Goal: Task Accomplishment & Management: Use online tool/utility

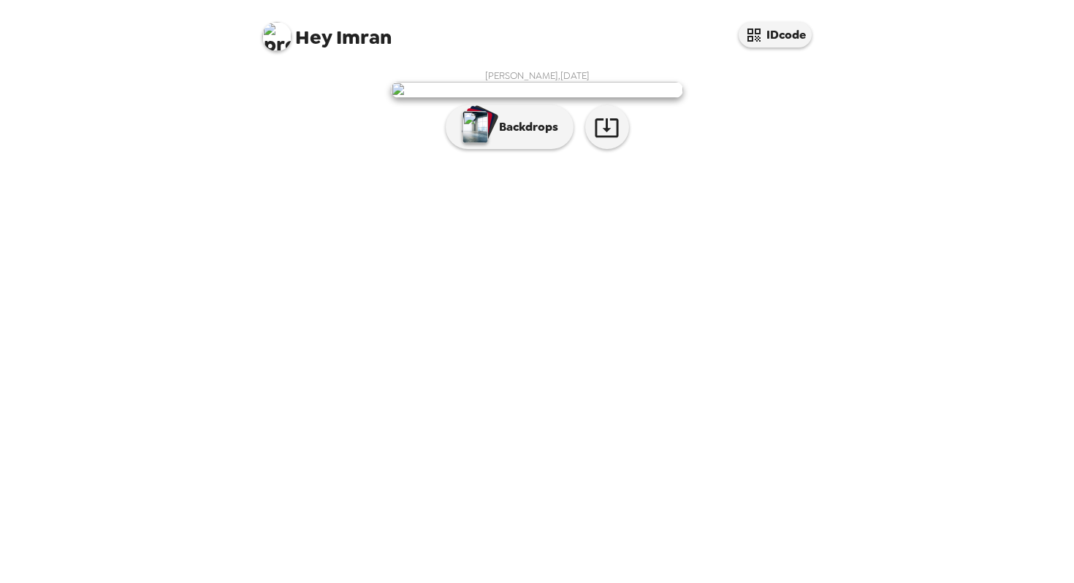
click at [629, 98] on img at bounding box center [537, 90] width 292 height 16
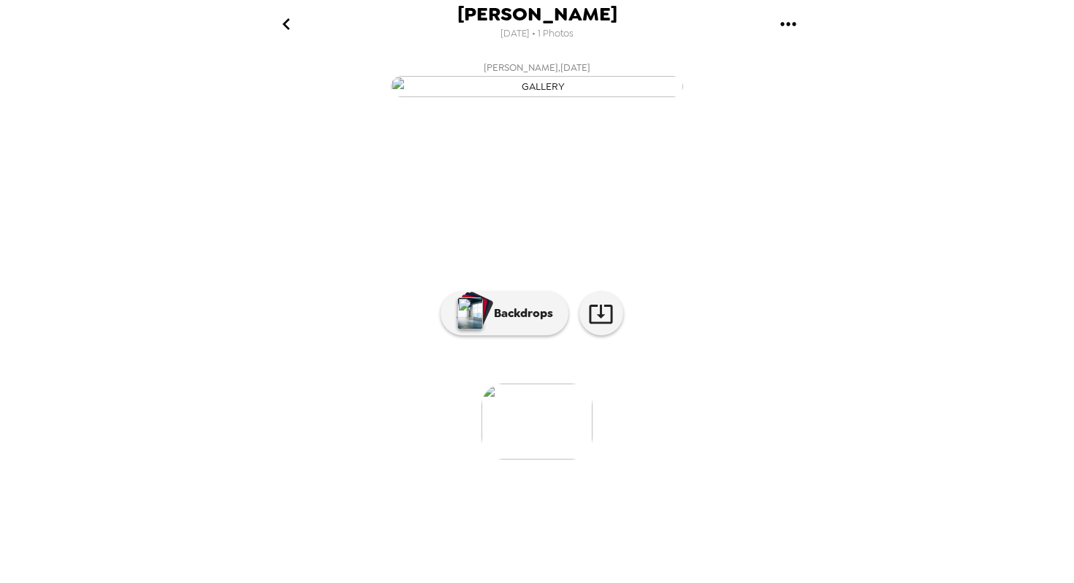
click at [629, 97] on img "button" at bounding box center [537, 86] width 292 height 21
click at [627, 97] on img "button" at bounding box center [537, 86] width 292 height 21
click at [606, 327] on icon at bounding box center [601, 314] width 26 height 26
click at [500, 322] on p "Backdrops" at bounding box center [520, 314] width 67 height 18
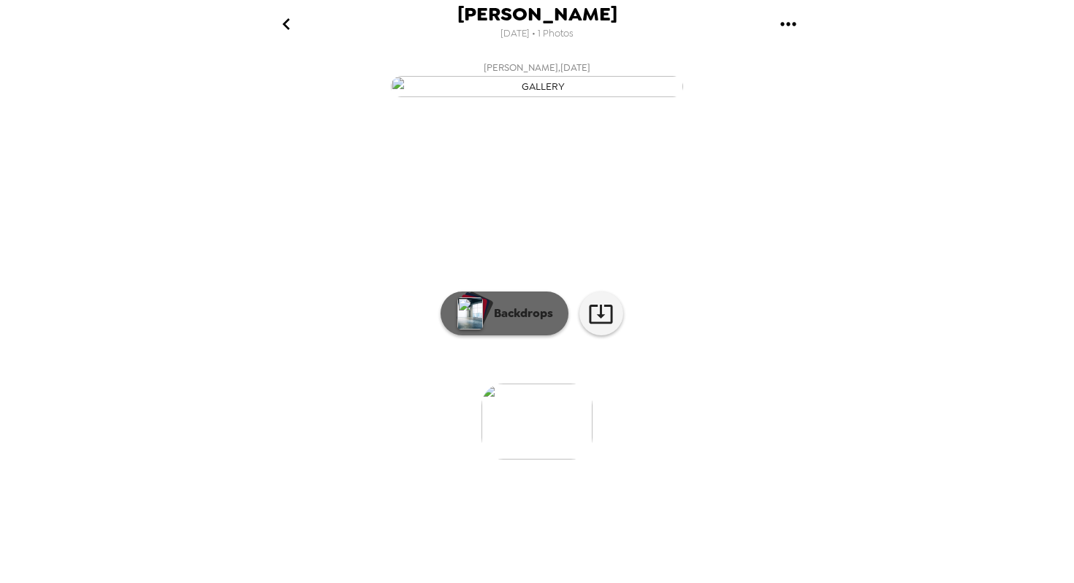
scroll to position [0, 0]
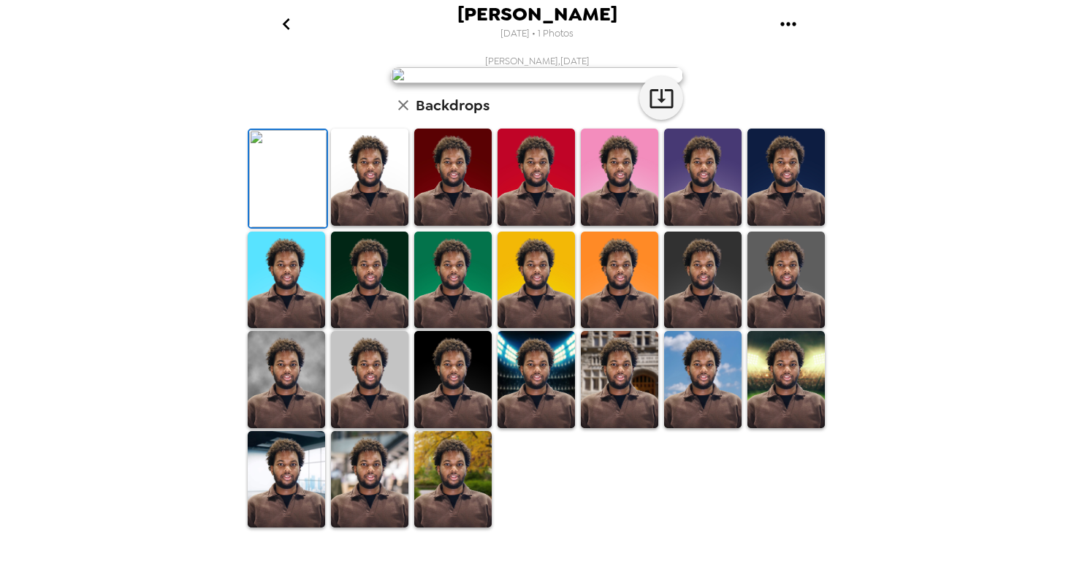
click at [379, 226] on img at bounding box center [369, 177] width 77 height 97
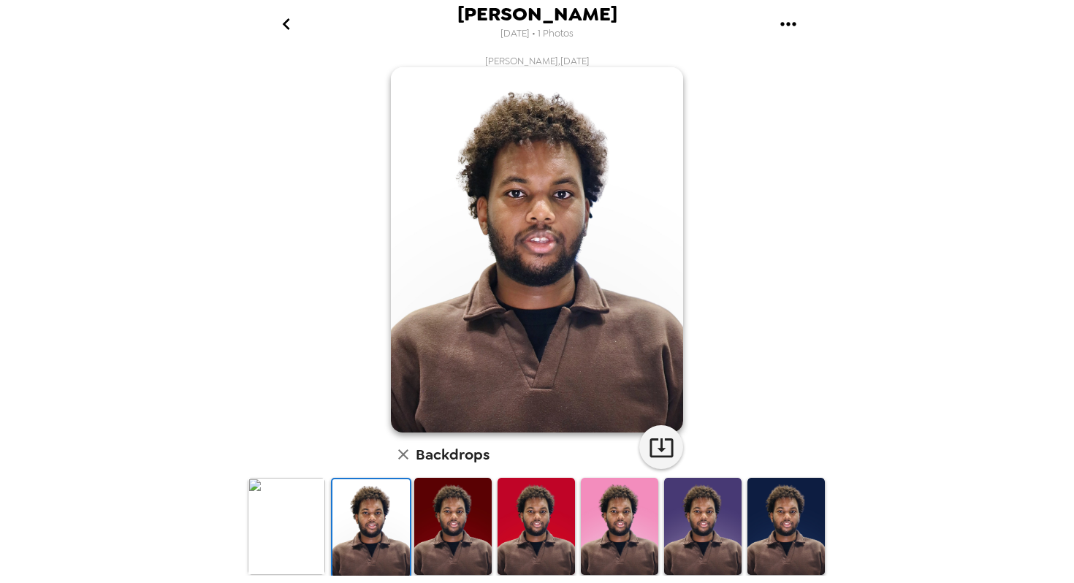
click at [439, 505] on img at bounding box center [452, 526] width 77 height 97
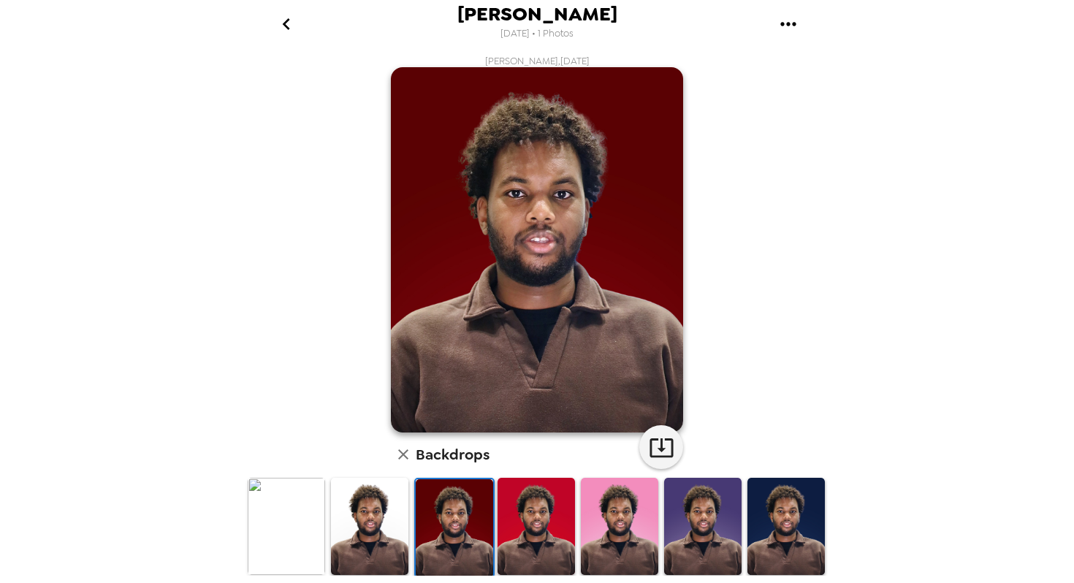
click at [520, 516] on img at bounding box center [536, 526] width 77 height 97
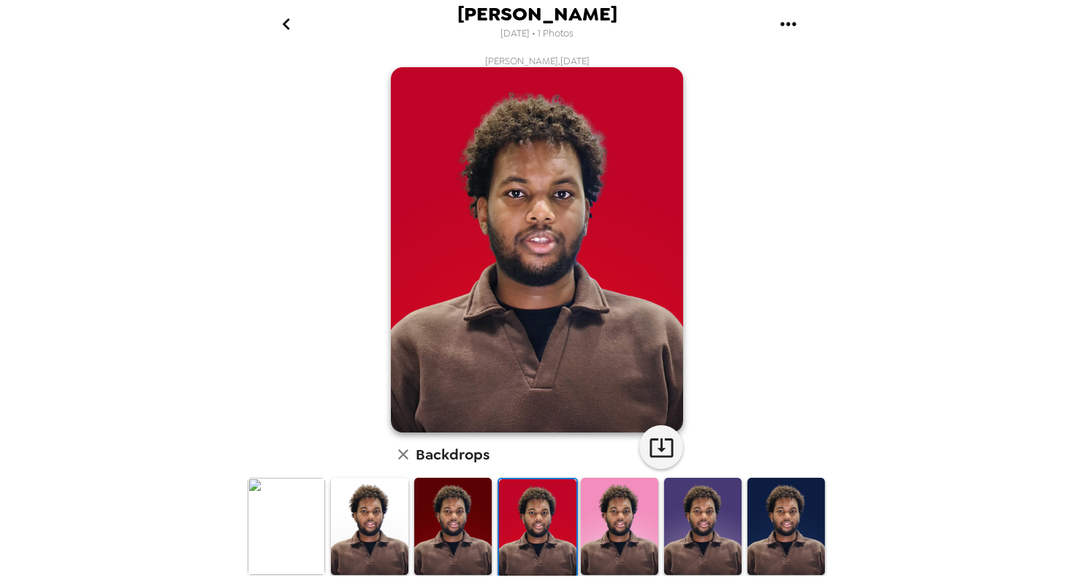
click at [609, 525] on img at bounding box center [619, 526] width 77 height 97
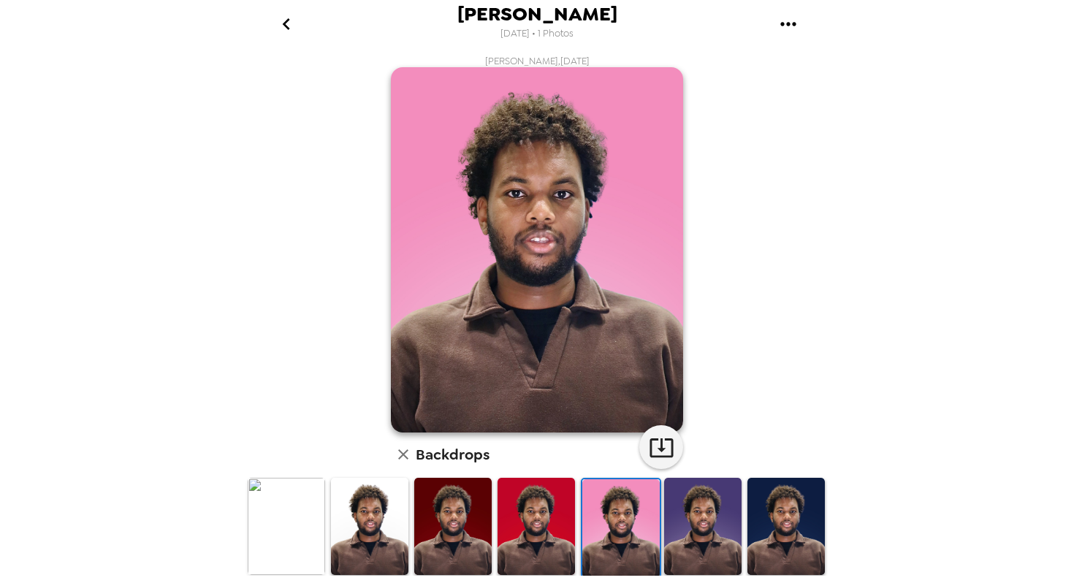
click at [705, 532] on img at bounding box center [702, 526] width 77 height 97
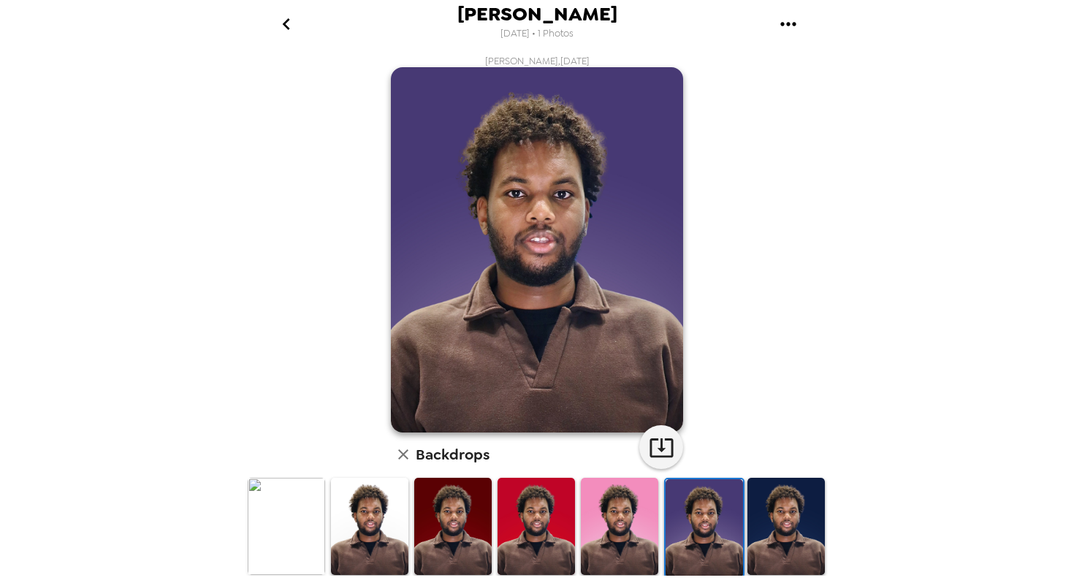
click at [786, 539] on img at bounding box center [786, 526] width 77 height 97
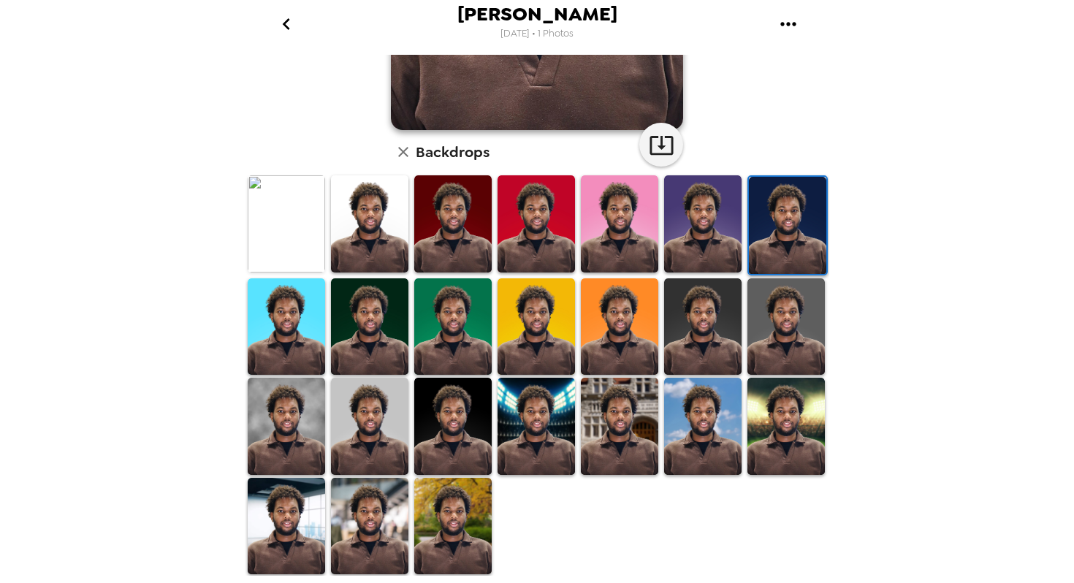
click at [630, 420] on img at bounding box center [619, 426] width 77 height 97
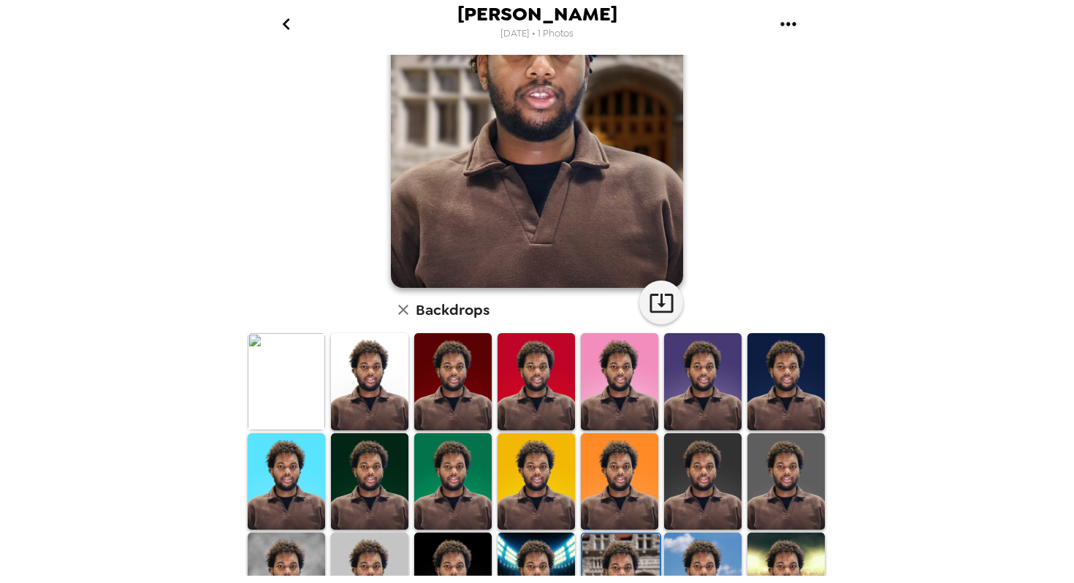
scroll to position [162, 0]
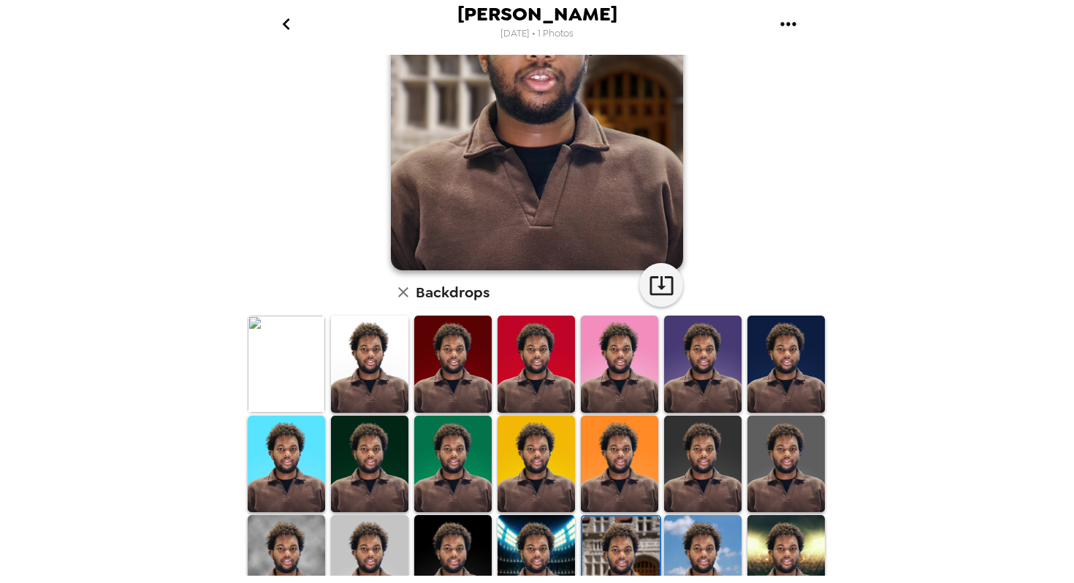
click at [698, 542] on img at bounding box center [702, 563] width 77 height 97
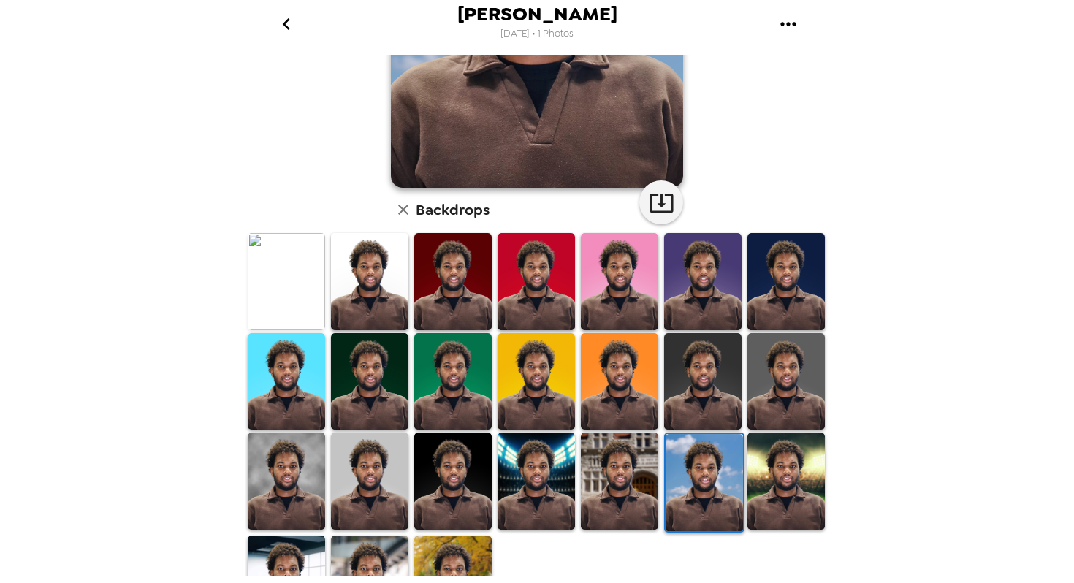
scroll to position [288, 0]
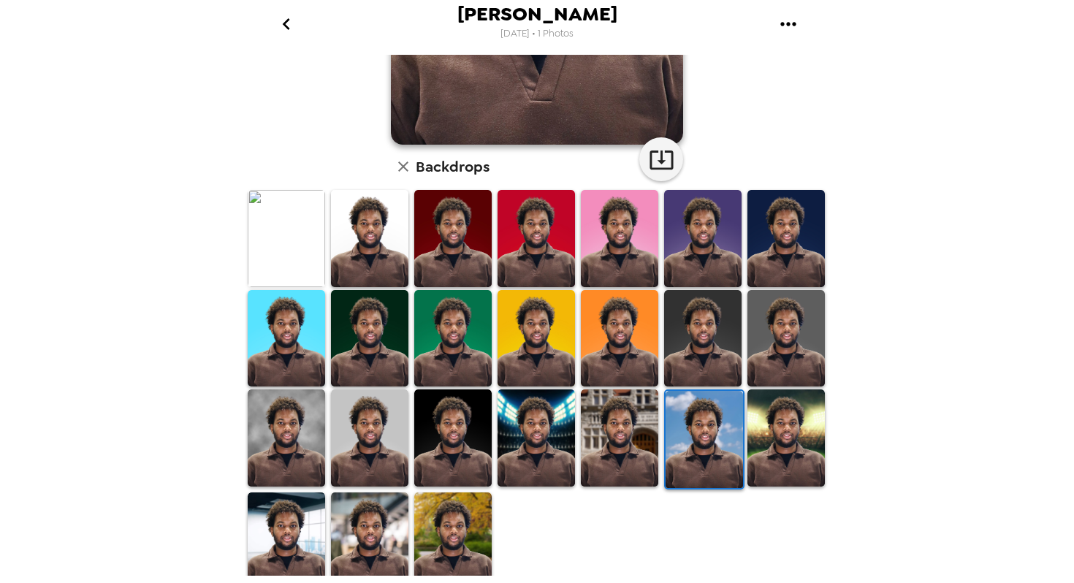
click at [476, 547] on img at bounding box center [452, 541] width 77 height 97
